Goal: Use online tool/utility: Utilize a website feature to perform a specific function

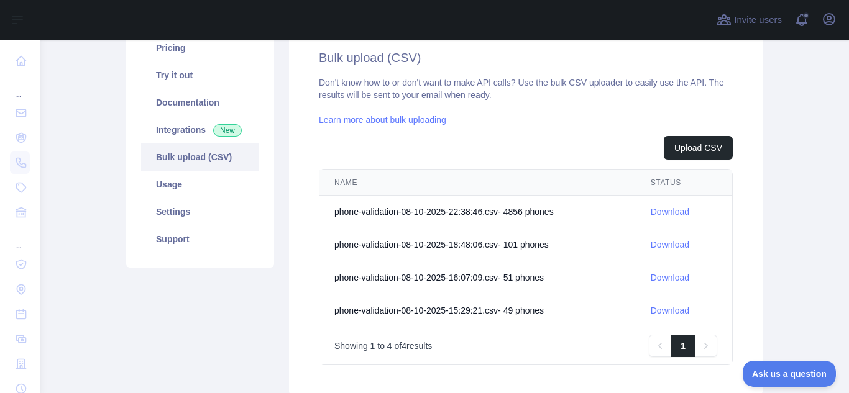
scroll to position [177, 0]
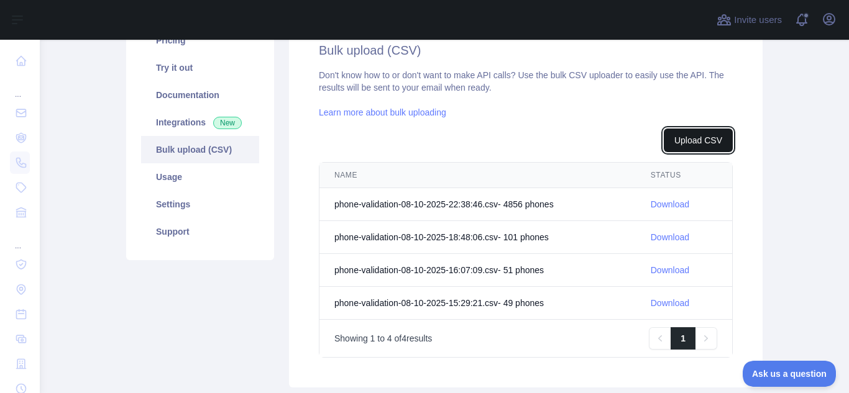
click at [693, 135] on button "Upload CSV" at bounding box center [698, 141] width 69 height 24
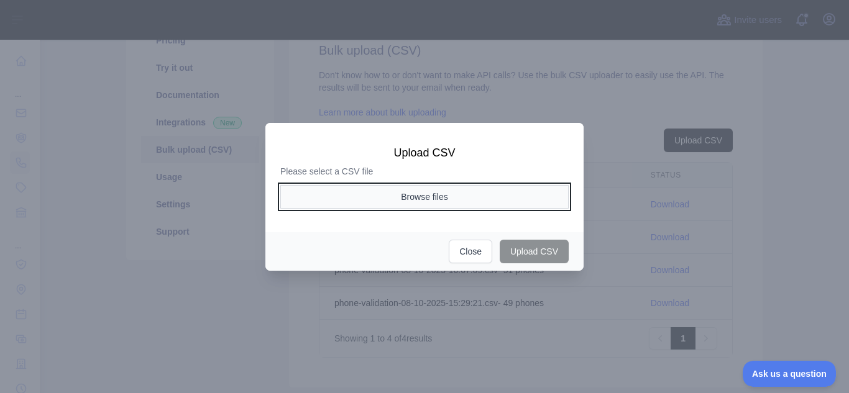
click at [430, 194] on button "Browse files" at bounding box center [424, 197] width 288 height 24
click at [421, 193] on button "Browse files" at bounding box center [424, 197] width 288 height 24
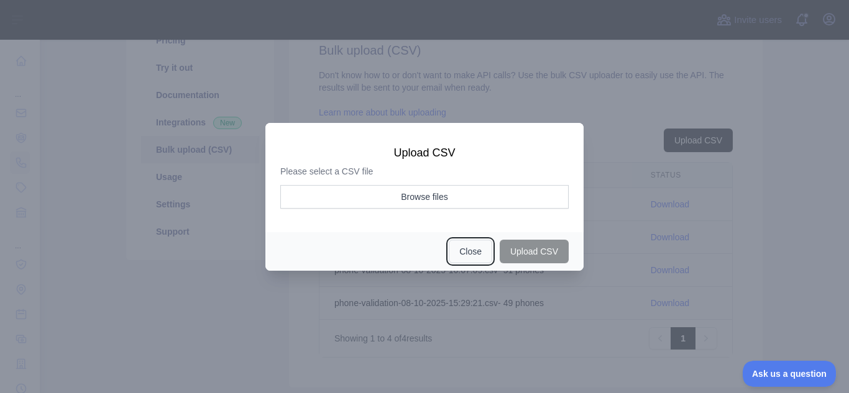
click at [466, 250] on button "Close" at bounding box center [470, 252] width 43 height 24
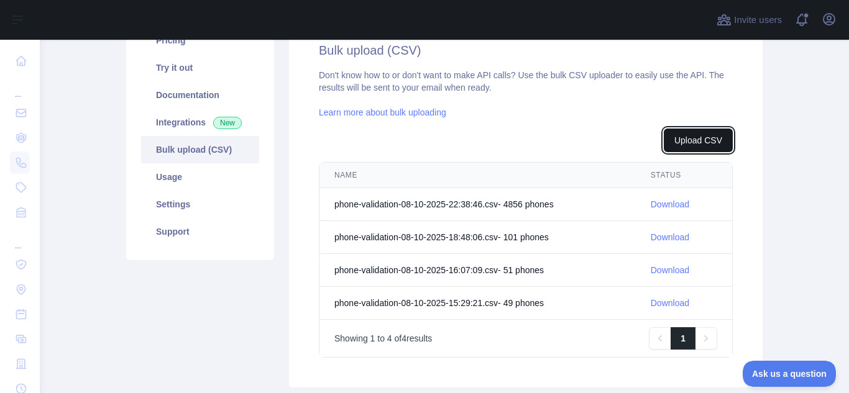
click at [685, 137] on button "Upload CSV" at bounding box center [698, 141] width 69 height 24
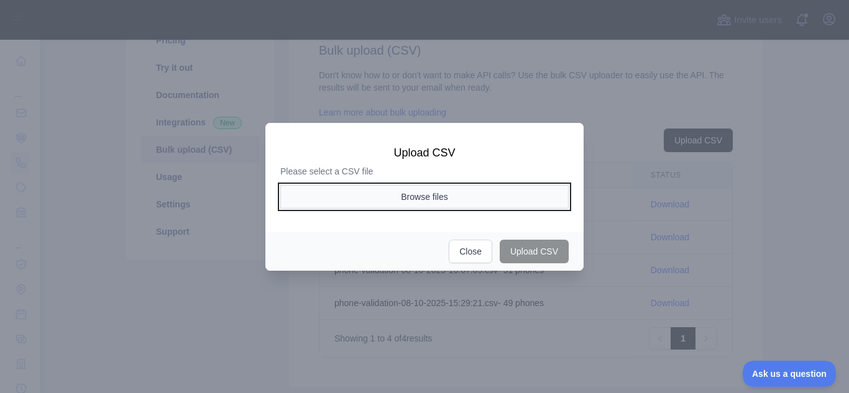
click at [427, 194] on button "Browse files" at bounding box center [424, 197] width 288 height 24
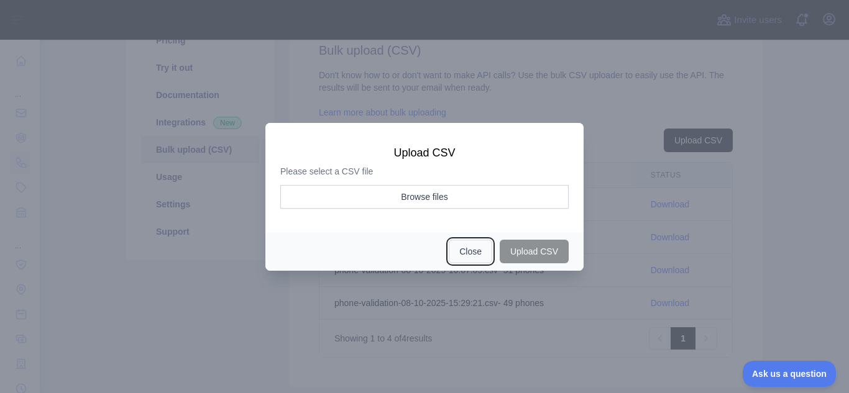
click at [469, 249] on button "Close" at bounding box center [470, 252] width 43 height 24
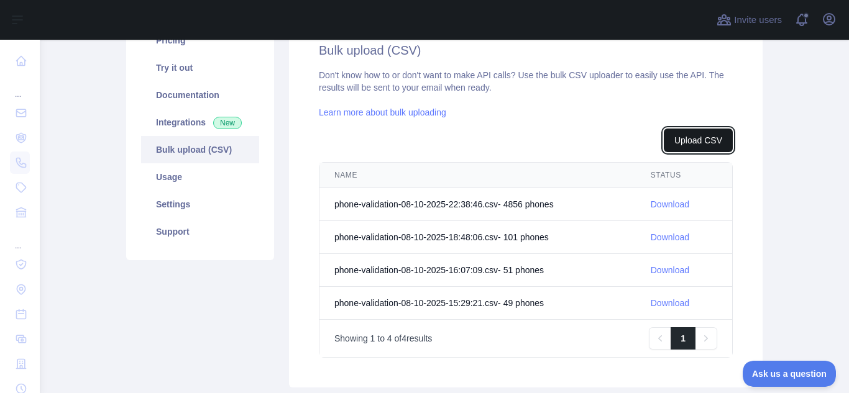
click at [679, 140] on button "Upload CSV" at bounding box center [698, 141] width 69 height 24
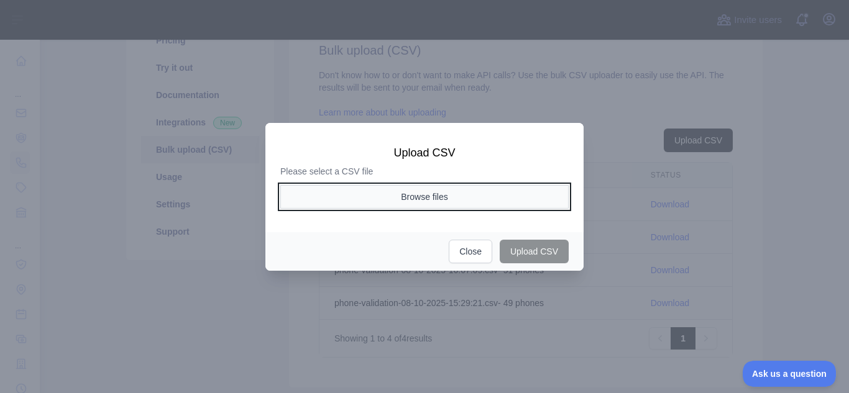
click at [414, 193] on button "Browse files" at bounding box center [424, 197] width 288 height 24
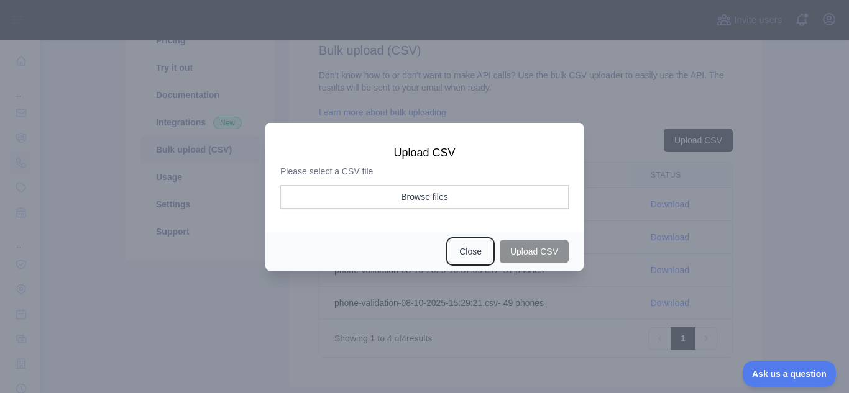
click at [475, 251] on button "Close" at bounding box center [470, 252] width 43 height 24
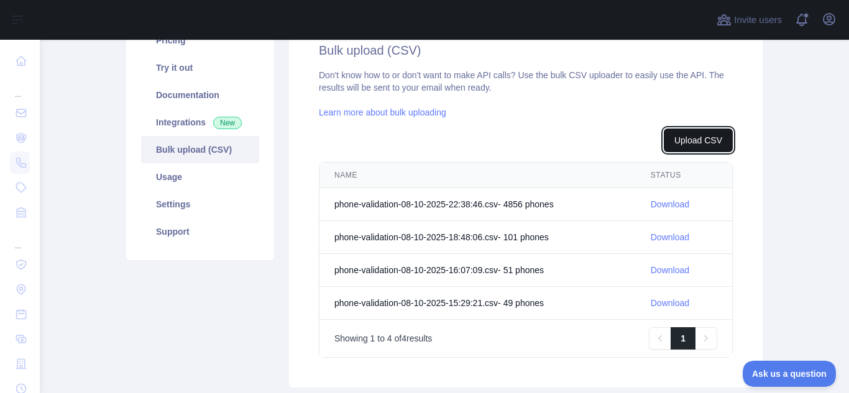
click at [687, 137] on button "Upload CSV" at bounding box center [698, 141] width 69 height 24
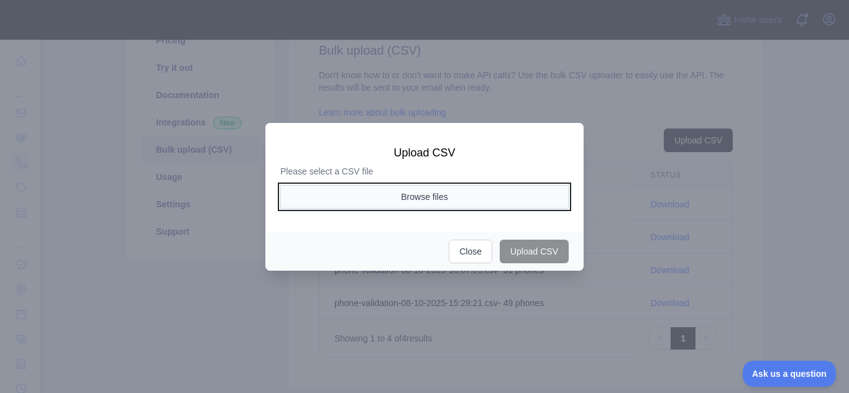
click at [420, 190] on button "Browse files" at bounding box center [424, 197] width 288 height 24
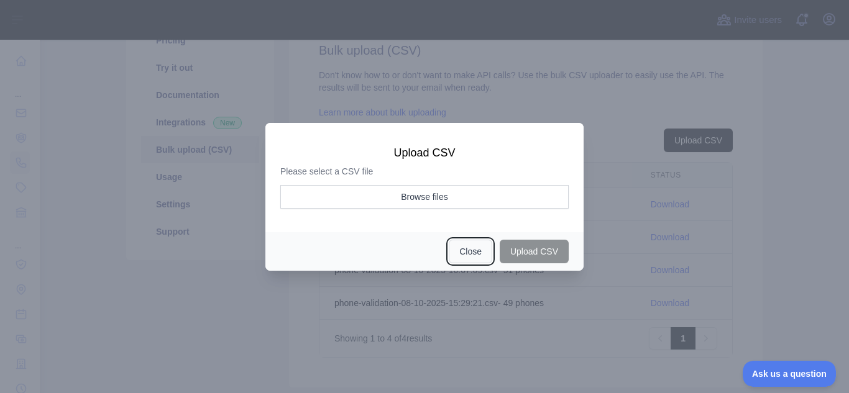
click at [465, 251] on button "Close" at bounding box center [470, 252] width 43 height 24
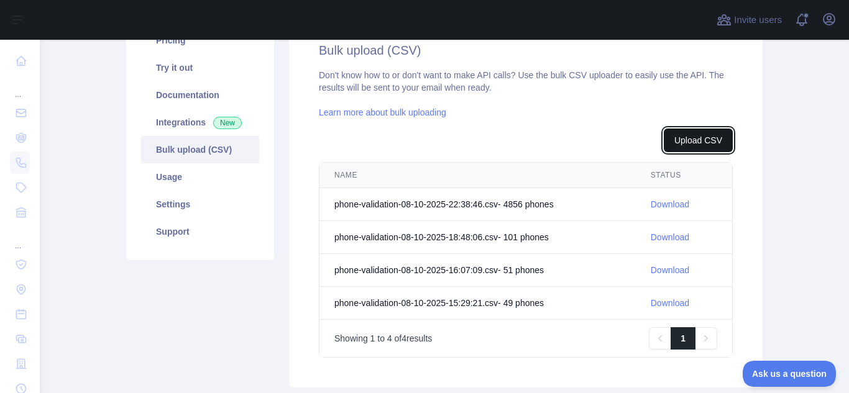
click at [677, 144] on button "Upload CSV" at bounding box center [698, 141] width 69 height 24
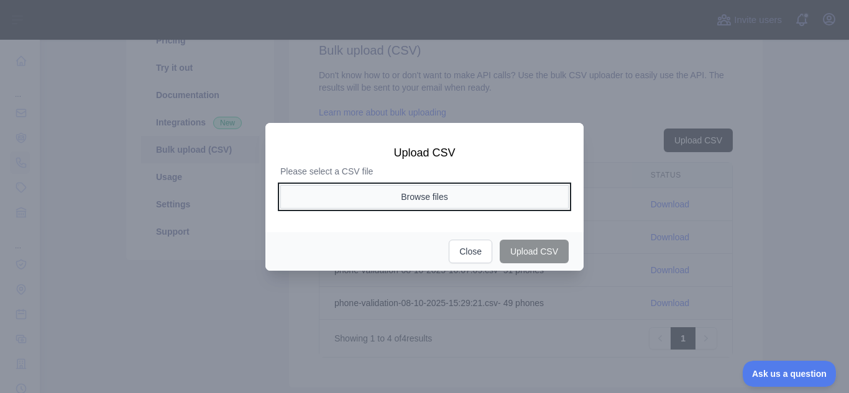
click at [434, 192] on button "Browse files" at bounding box center [424, 197] width 288 height 24
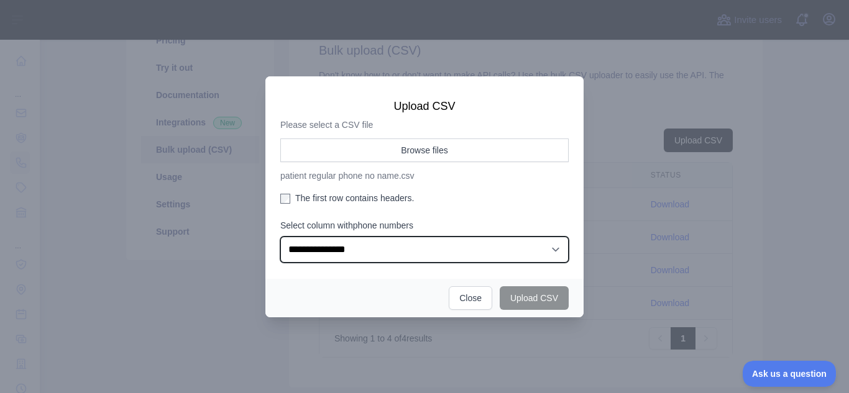
click at [553, 247] on select "**********" at bounding box center [424, 250] width 288 height 26
click at [280, 237] on select "**********" at bounding box center [424, 250] width 288 height 26
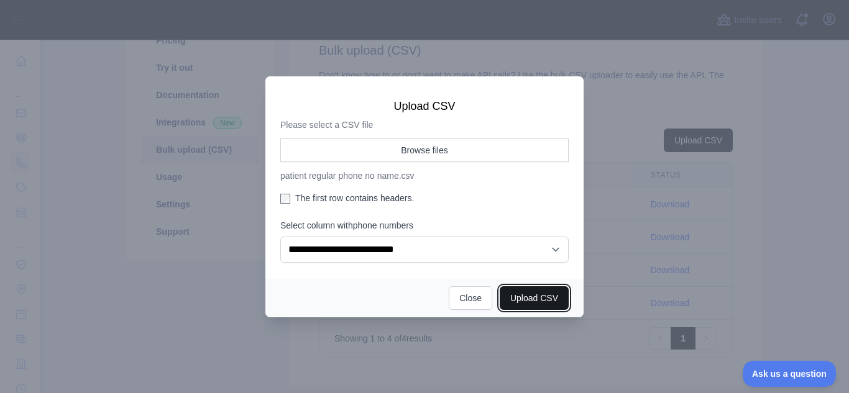
click at [519, 295] on button "Upload CSV" at bounding box center [534, 298] width 69 height 24
select select "**"
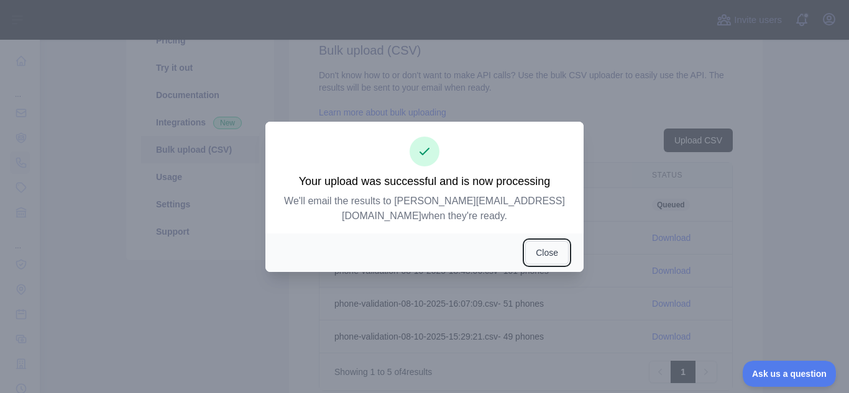
click at [541, 249] on button "Close" at bounding box center [546, 253] width 43 height 24
